Goal: Transaction & Acquisition: Download file/media

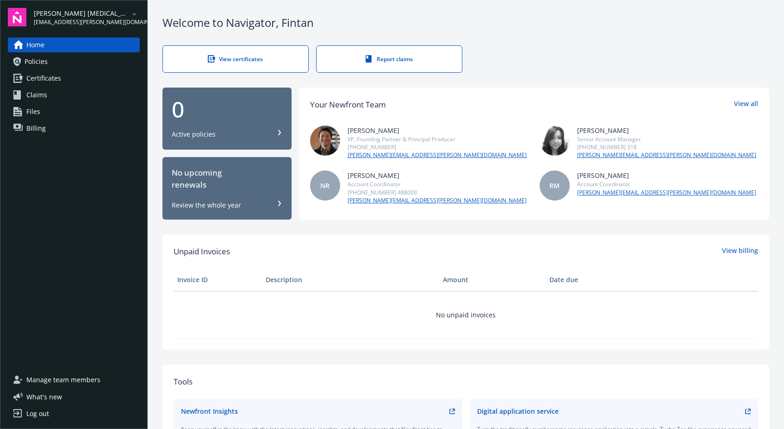
click at [130, 16] on icon "arrowDropDown" at bounding box center [134, 14] width 11 height 11
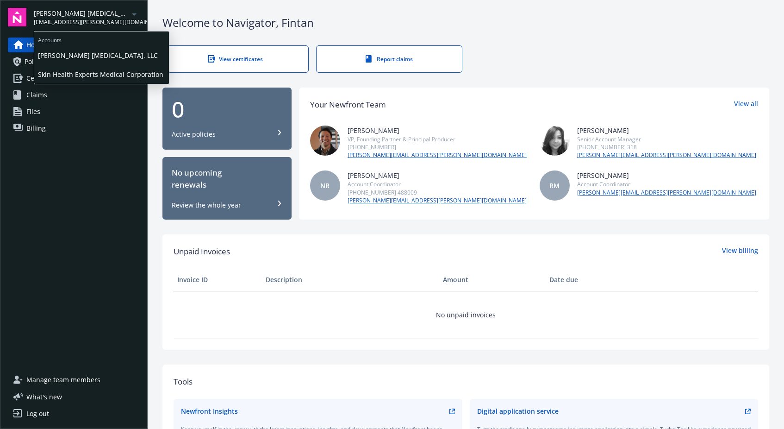
click at [93, 74] on span "Skin Health Experts Medical Corporation" at bounding box center [101, 74] width 127 height 19
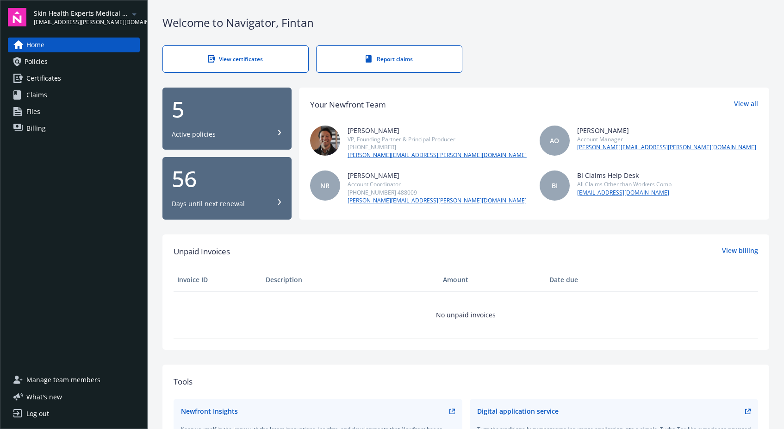
click at [252, 114] on div "5" at bounding box center [227, 109] width 111 height 22
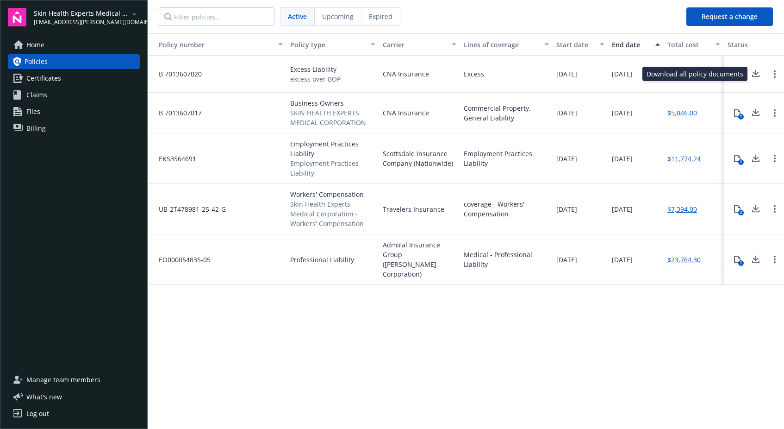
click at [758, 74] on icon at bounding box center [755, 74] width 11 height 12
click at [523, 19] on nav "Active Upcoming Expired" at bounding box center [413, 16] width 531 height 33
click at [756, 113] on icon at bounding box center [756, 111] width 6 height 6
click at [610, 350] on div "Policy number Policy type Carrier Lines of coverage Start date End date Total c…" at bounding box center [466, 230] width 637 height 394
click at [751, 157] on icon at bounding box center [755, 159] width 11 height 12
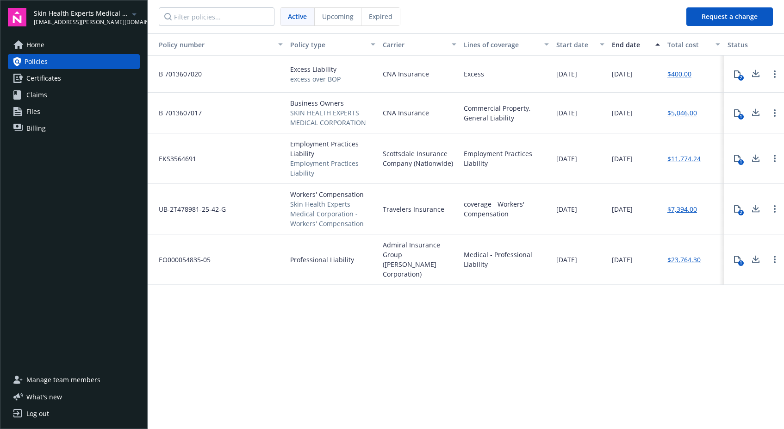
click at [686, 347] on div "Policy number Policy type Carrier Lines of coverage Start date End date Total c…" at bounding box center [466, 230] width 637 height 394
click at [755, 209] on icon at bounding box center [755, 209] width 11 height 12
click at [725, 320] on div "Policy number Policy type Carrier Lines of coverage Start date End date Total c…" at bounding box center [466, 230] width 637 height 394
click at [759, 260] on icon at bounding box center [755, 261] width 7 height 2
